Goal: Information Seeking & Learning: Learn about a topic

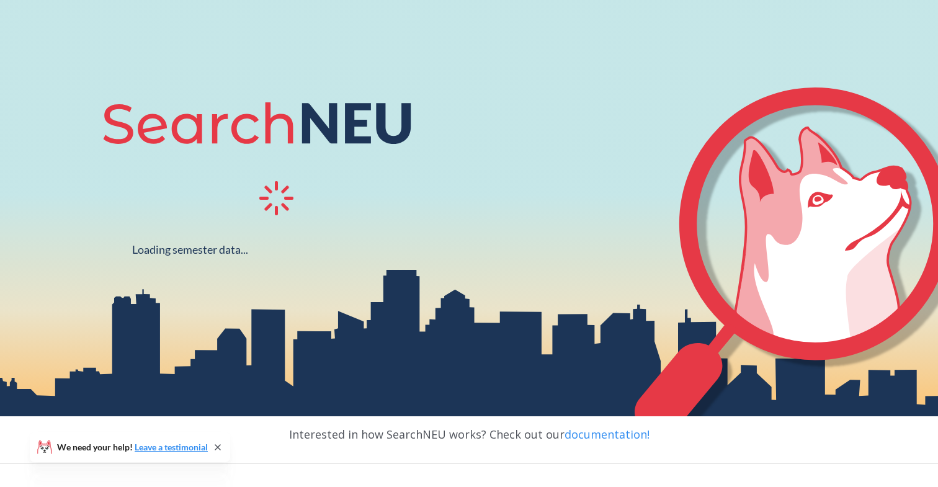
scroll to position [89, 0]
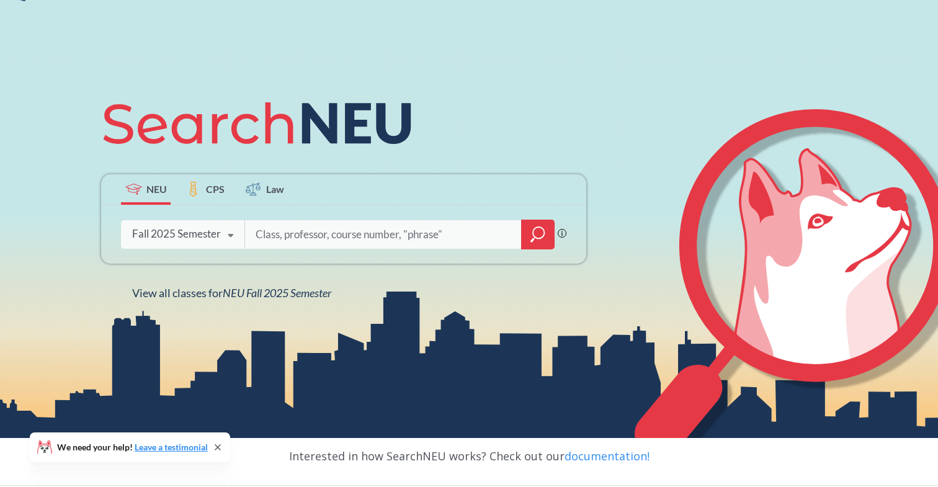
click at [327, 242] on input "search" at bounding box center [383, 234] width 258 height 26
click at [220, 231] on icon at bounding box center [230, 235] width 24 height 35
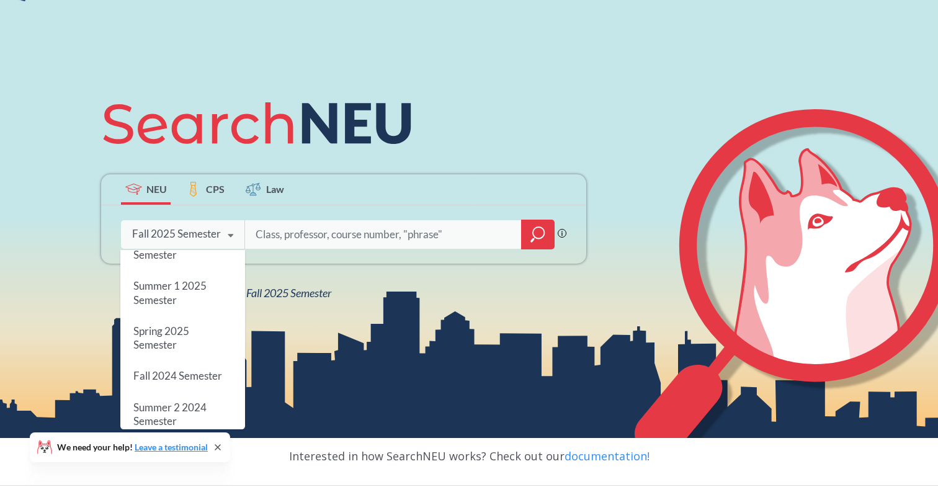
scroll to position [104, 0]
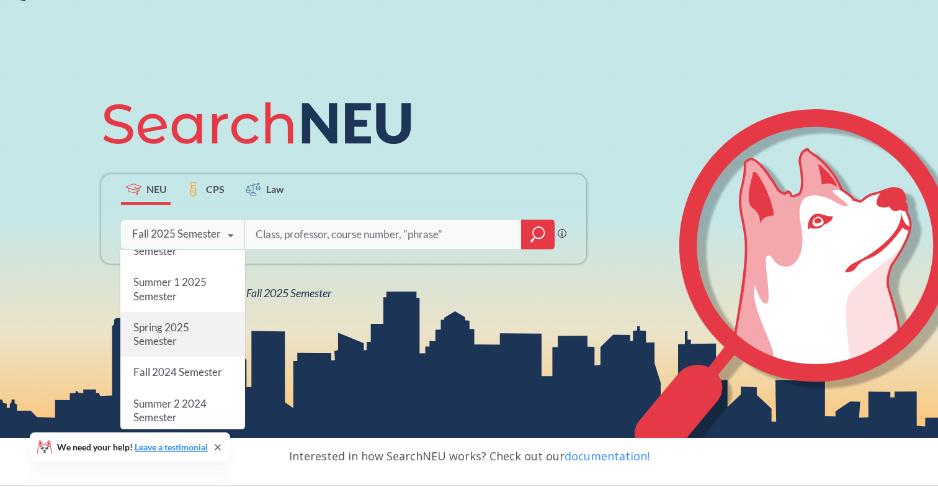
click at [206, 337] on div "Spring 2025 Semester" at bounding box center [182, 333] width 125 height 45
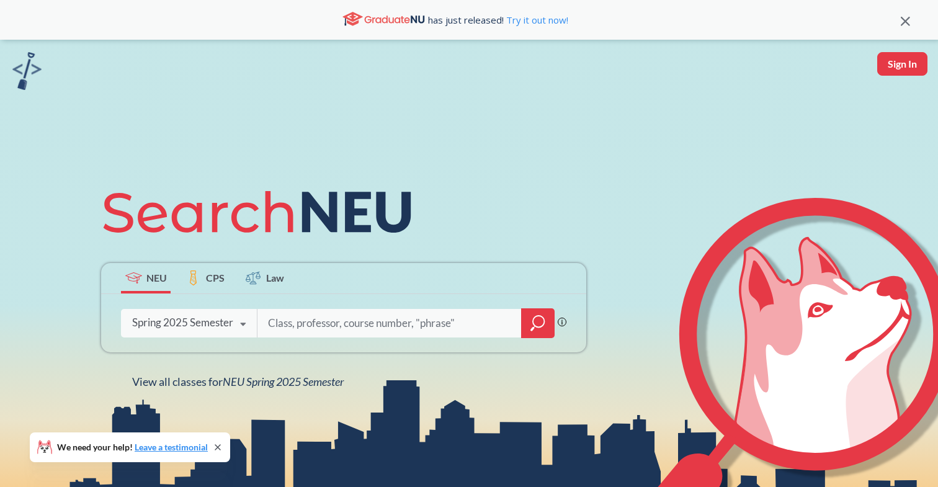
click at [350, 333] on input "search" at bounding box center [390, 323] width 246 height 26
paste input "MGMT3435"
type input "MGMT3435"
click at [535, 319] on icon "magnifying glass" at bounding box center [537, 322] width 15 height 17
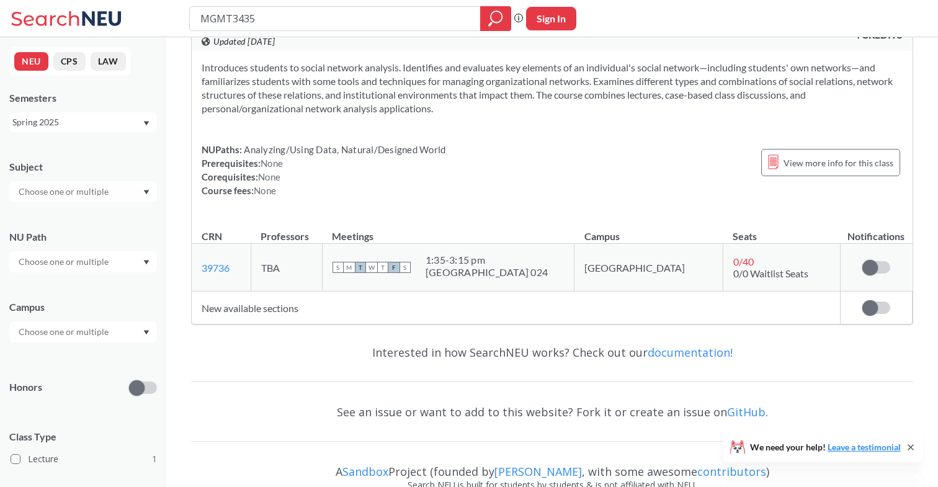
scroll to position [43, 0]
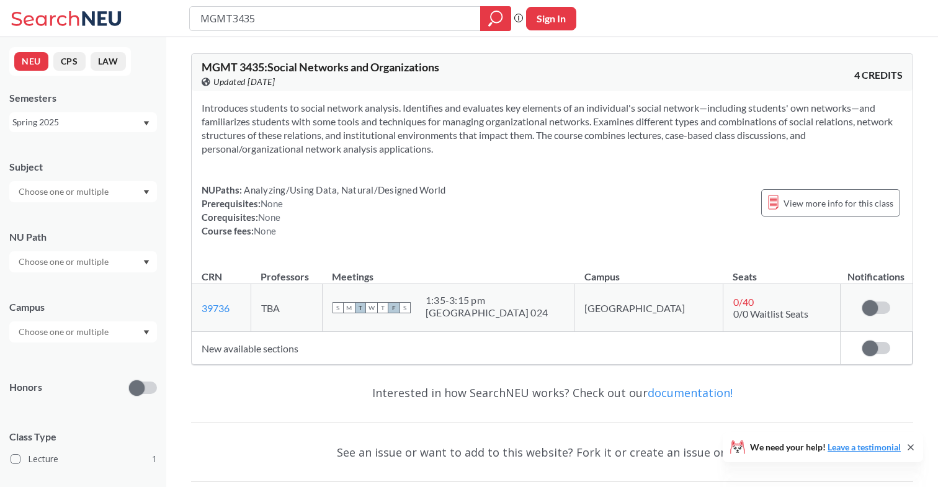
click at [259, 347] on td "New available sections" at bounding box center [516, 348] width 648 height 33
click at [112, 194] on div at bounding box center [83, 191] width 148 height 21
click at [112, 193] on div at bounding box center [83, 191] width 148 height 21
click at [104, 326] on input "text" at bounding box center [64, 331] width 104 height 15
